Goal: Task Accomplishment & Management: Use online tool/utility

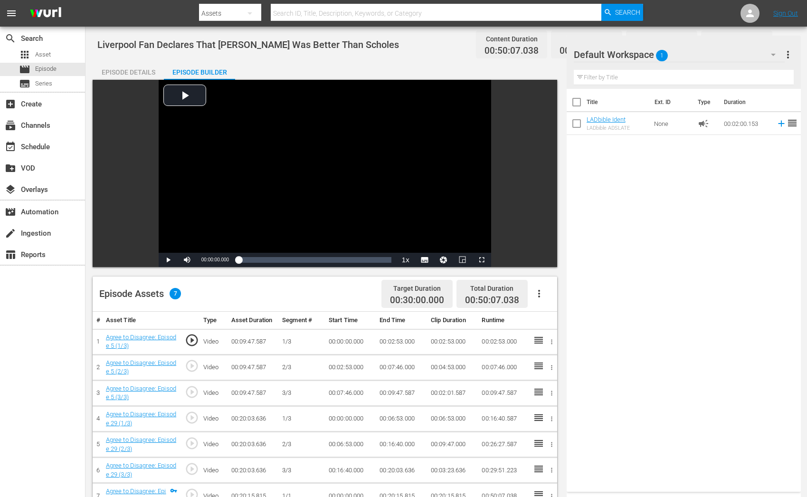
scroll to position [241, 0]
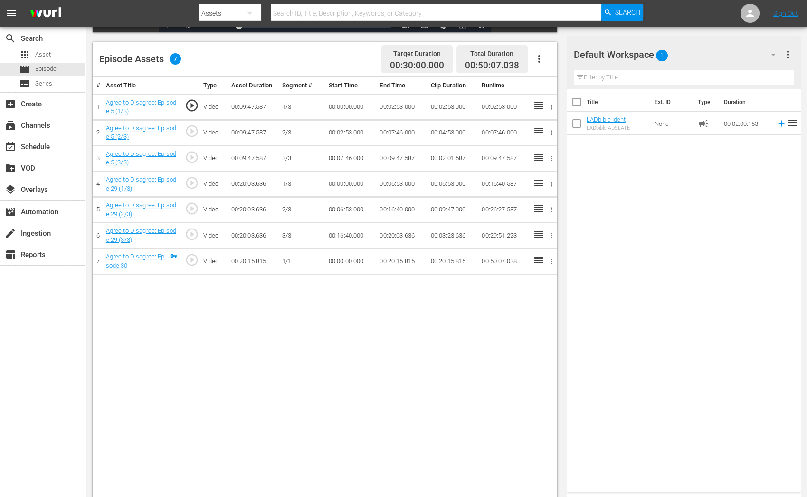
scroll to position [246, 0]
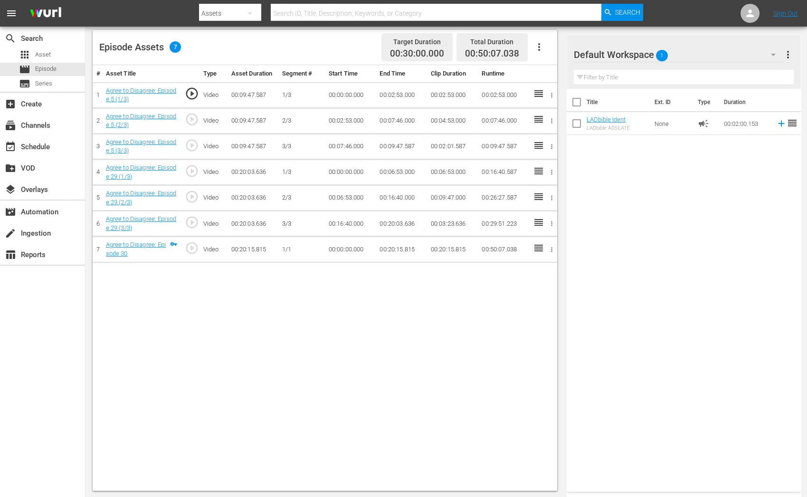
click at [553, 253] on td at bounding box center [550, 250] width 14 height 26
click at [553, 250] on icon "button" at bounding box center [551, 249] width 7 height 7
click at [543, 259] on li "Assign Key Asset" at bounding box center [520, 264] width 74 height 16
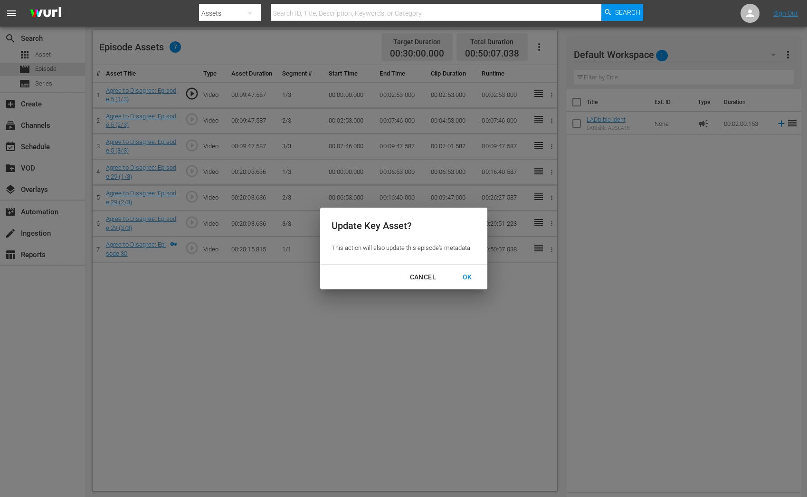
click at [471, 281] on div "OK" at bounding box center [467, 277] width 25 height 12
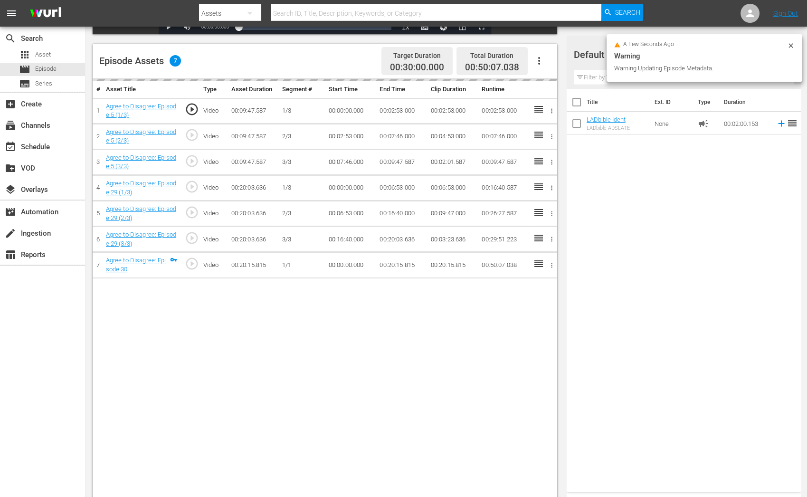
scroll to position [226, 0]
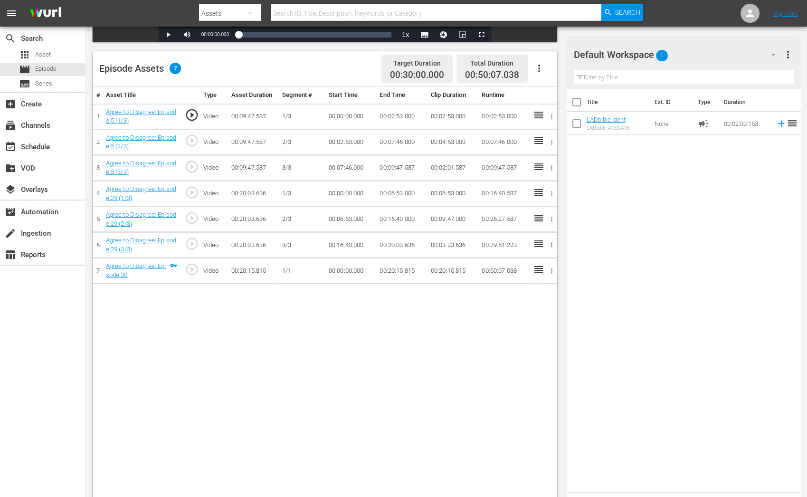
scroll to position [246, 0]
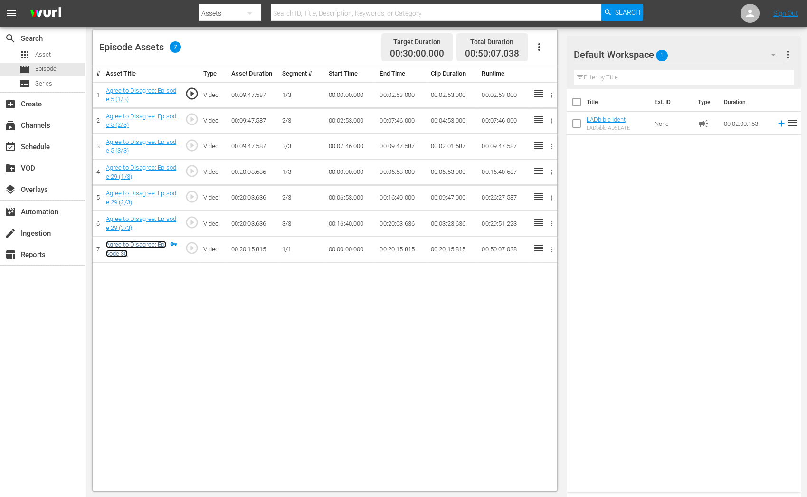
click at [148, 243] on link "Agree to Disagree: Episode 30" at bounding box center [136, 249] width 60 height 16
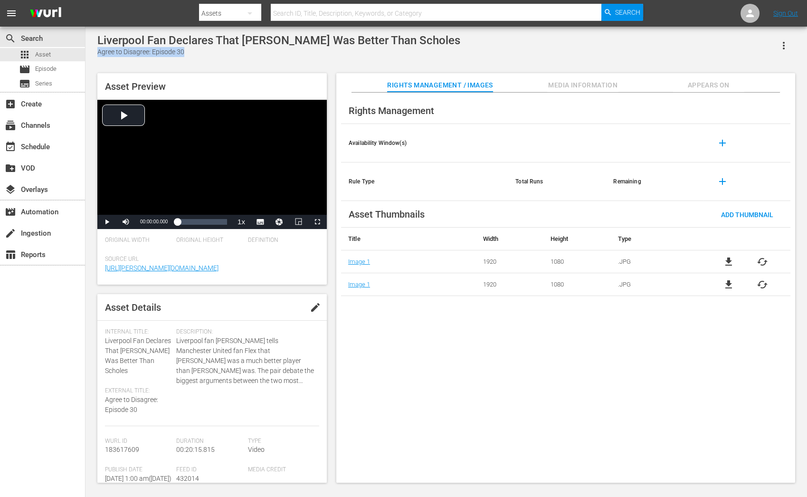
drag, startPoint x: 195, startPoint y: 57, endPoint x: 97, endPoint y: 55, distance: 97.9
click at [97, 55] on div "Liverpool Fan Declares That Gerrard Was Better Than Scholes Agree to Disagree: …" at bounding box center [446, 256] width 707 height 444
copy div "Agree to Disagree: Episode 30"
click at [605, 89] on span "Media Information" at bounding box center [582, 85] width 71 height 12
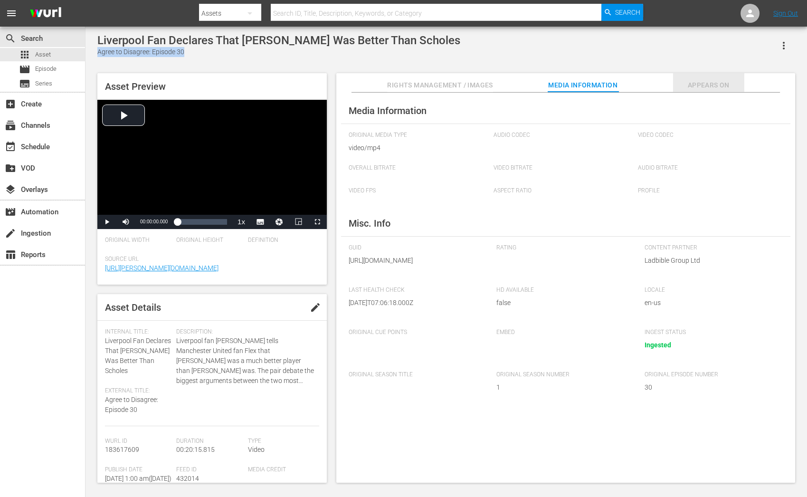
click at [709, 85] on span "Appears On" at bounding box center [708, 85] width 71 height 12
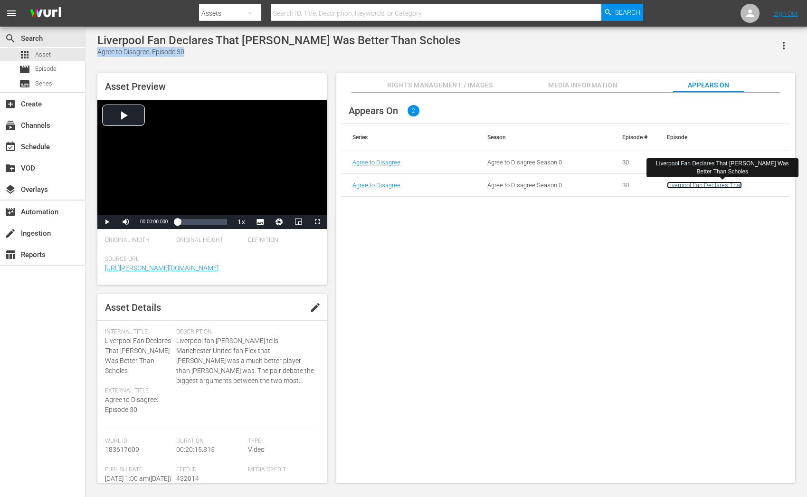
click at [694, 184] on link "Liverpool Fan Declares That Gerrard Was Better Than Scholes" at bounding box center [713, 191] width 92 height 21
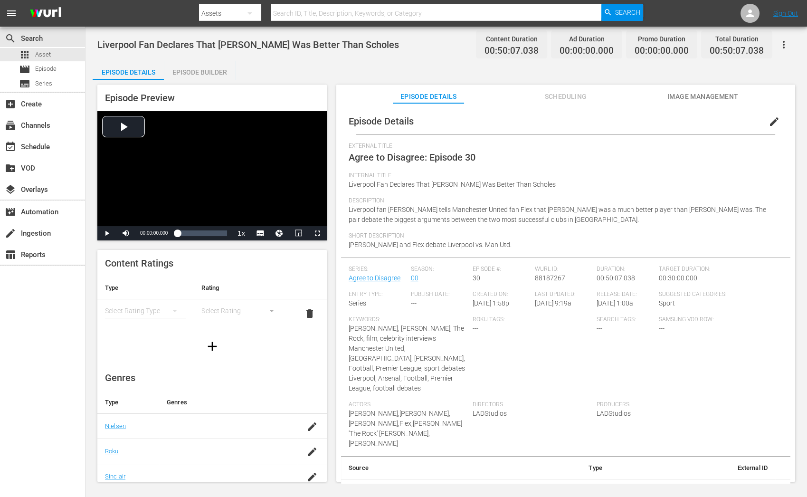
scroll to position [35, 0]
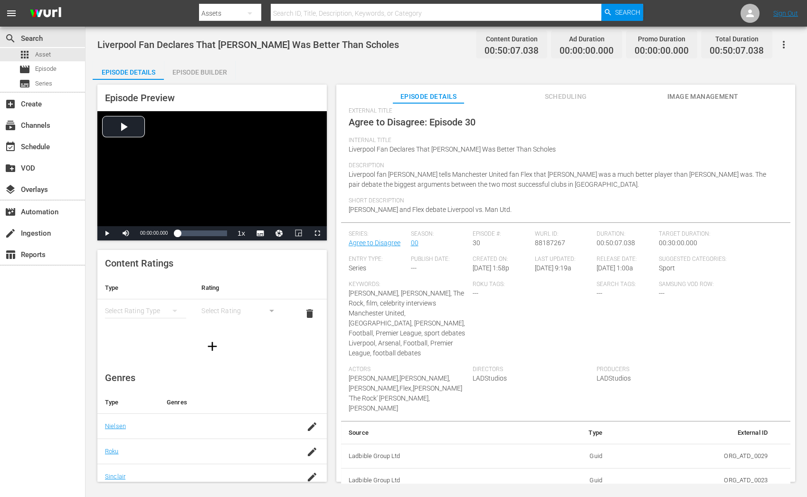
click at [752, 444] on td "ORG_ATD_0029" at bounding box center [692, 456] width 165 height 25
copy td "ORG_ATD_0029"
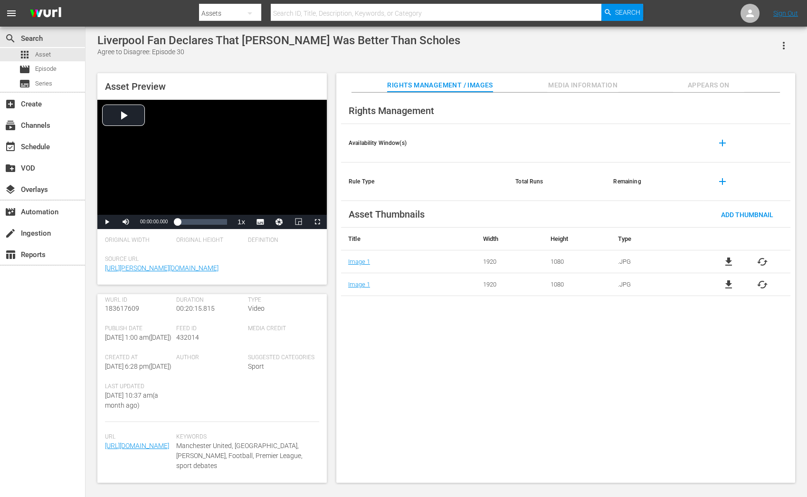
scroll to position [200, 0]
click at [603, 96] on div "Rights Management Availability Window(s) add Rule Type Total Runs Remaining add…" at bounding box center [565, 288] width 459 height 390
click at [603, 86] on span "Media Information" at bounding box center [582, 85] width 71 height 12
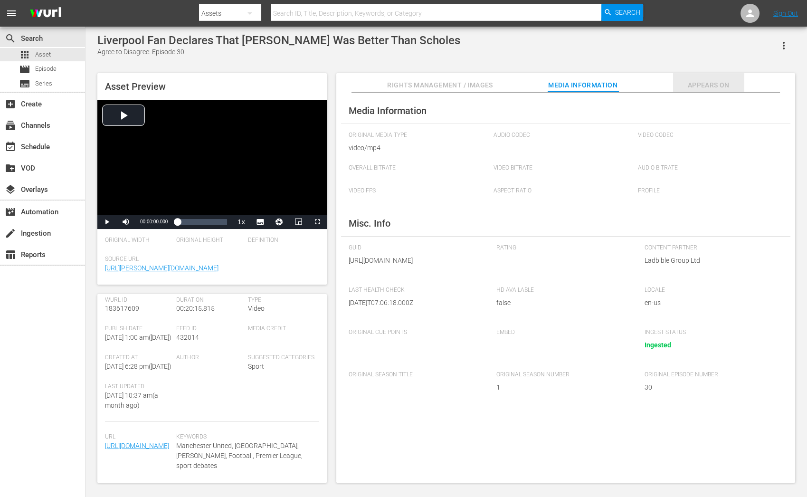
click at [697, 78] on button "Appears On" at bounding box center [708, 82] width 71 height 19
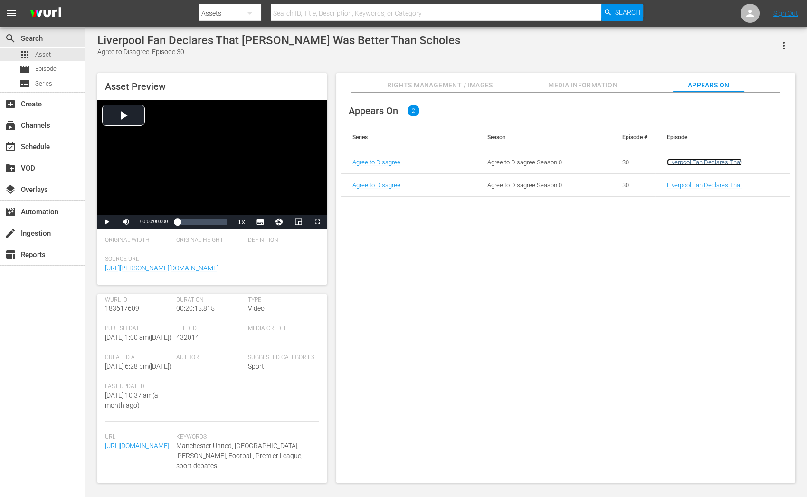
click at [689, 162] on link "Liverpool Fan Declares That [PERSON_NAME] Was Better Than Scholes" at bounding box center [713, 169] width 92 height 21
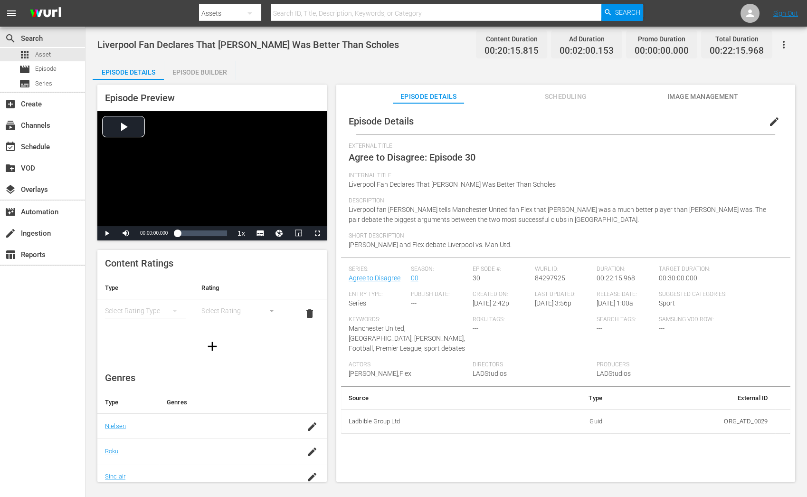
click at [732, 422] on td "ORG_ATD_0029" at bounding box center [692, 421] width 165 height 25
copy td "ORG_ATD_0029"
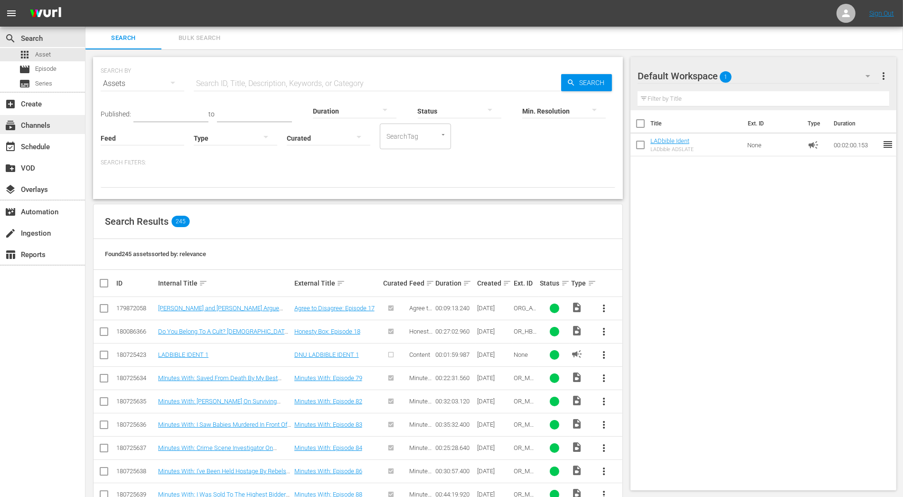
click at [57, 127] on div "subscriptions Channels" at bounding box center [42, 124] width 85 height 19
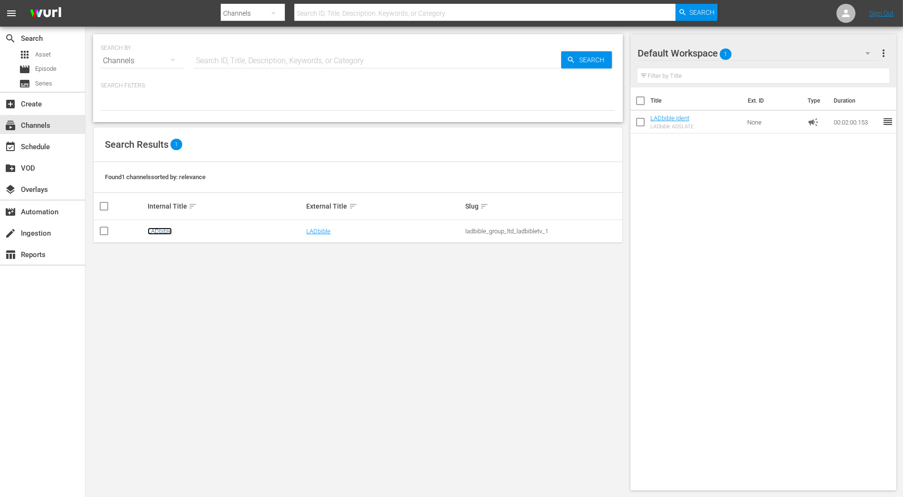
click at [163, 233] on link "LADbible" at bounding box center [160, 230] width 24 height 7
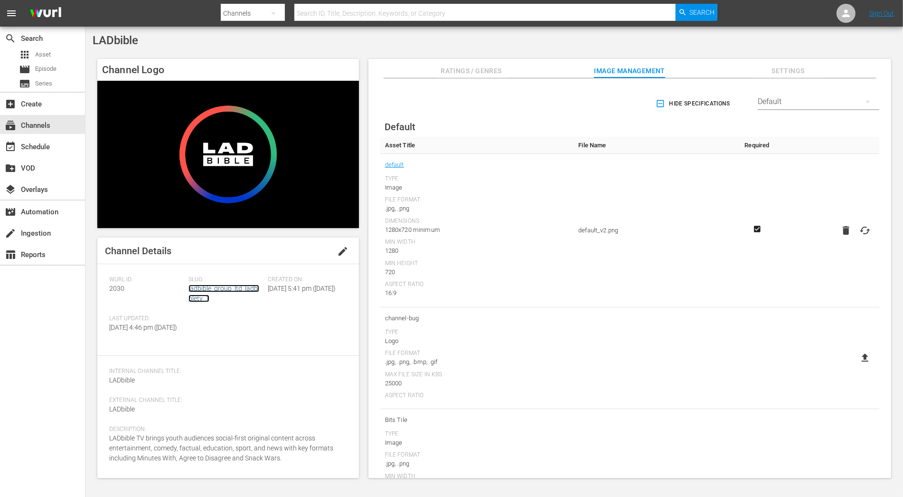
click at [210, 289] on link "ladbible_group_ltd_ladbibletv_1" at bounding box center [224, 293] width 71 height 18
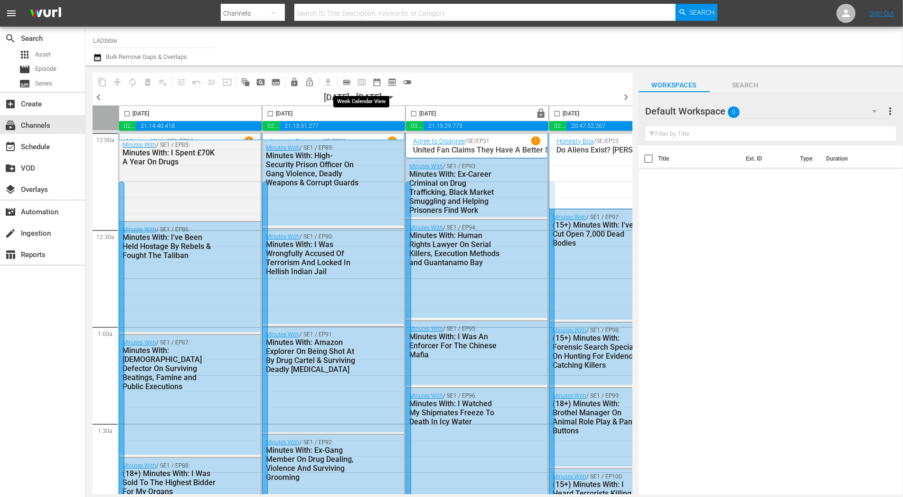
click at [348, 83] on span "calendar_view_day_outlined" at bounding box center [346, 81] width 9 height 9
